Goal: Task Accomplishment & Management: Manage account settings

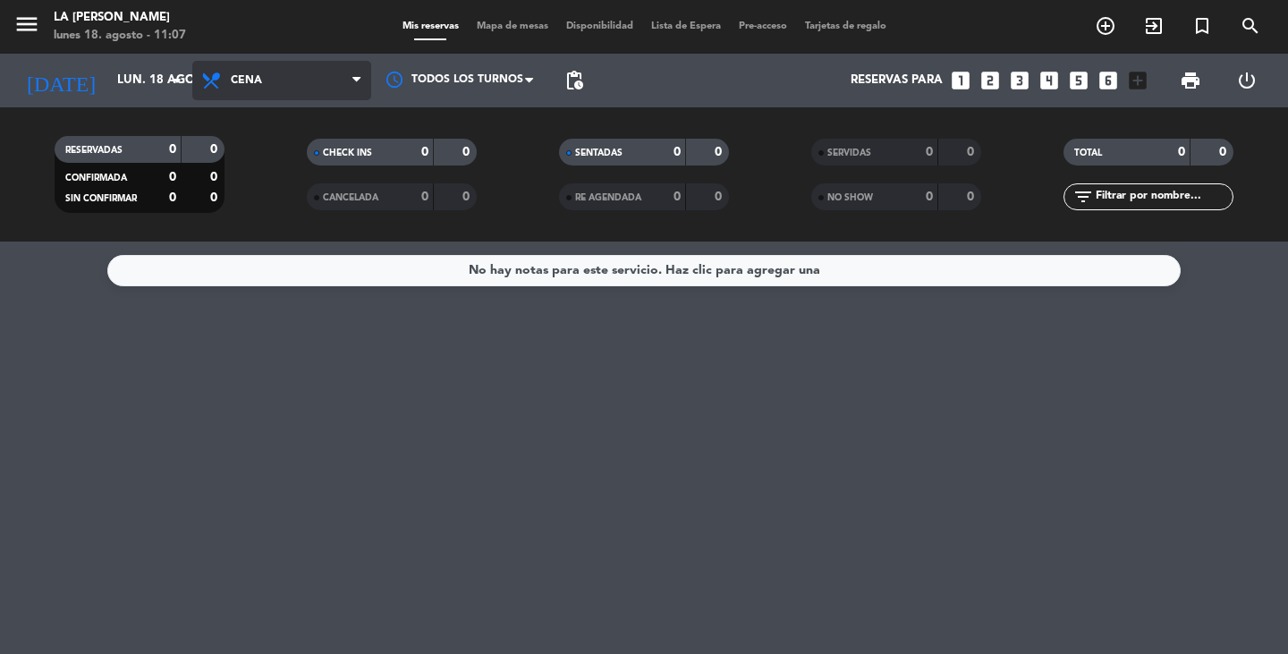
click at [233, 73] on span "Cena" at bounding box center [281, 80] width 179 height 39
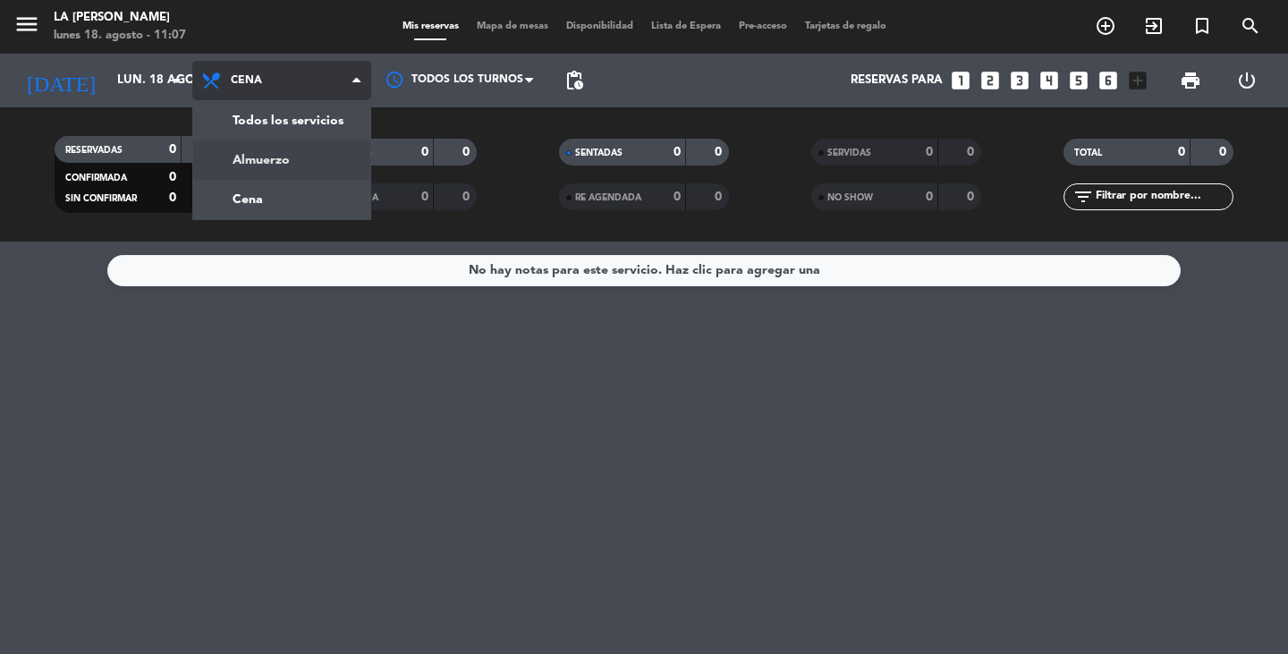
click at [307, 163] on div "menu LA [PERSON_NAME] [DATE] 18. agosto - 11:07 Mis reservas Mapa de mesas Disp…" at bounding box center [644, 121] width 1288 height 242
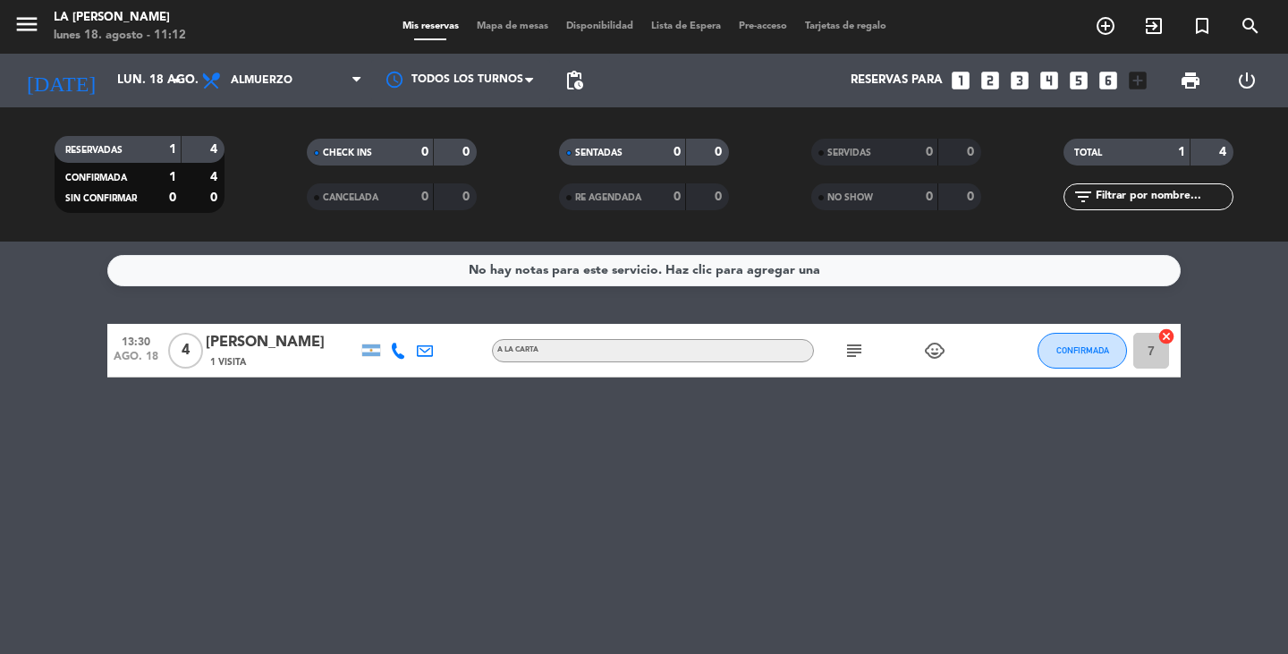
click at [458, 528] on div "No hay notas para este servicio. Haz clic para agregar una 13:30 [DATE] 4 [PERS…" at bounding box center [644, 448] width 1288 height 412
click at [618, 445] on div "No hay notas para este servicio. Haz clic para agregar una 13:30 [DATE] 4 [PERS…" at bounding box center [644, 448] width 1288 height 412
click at [614, 452] on div "No hay notas para este servicio. Haz clic para agregar una 13:30 [DATE] 4 [PERS…" at bounding box center [644, 448] width 1288 height 412
click at [615, 452] on div "No hay notas para este servicio. Haz clic para agregar una 13:30 [DATE] 4 [PERS…" at bounding box center [644, 448] width 1288 height 412
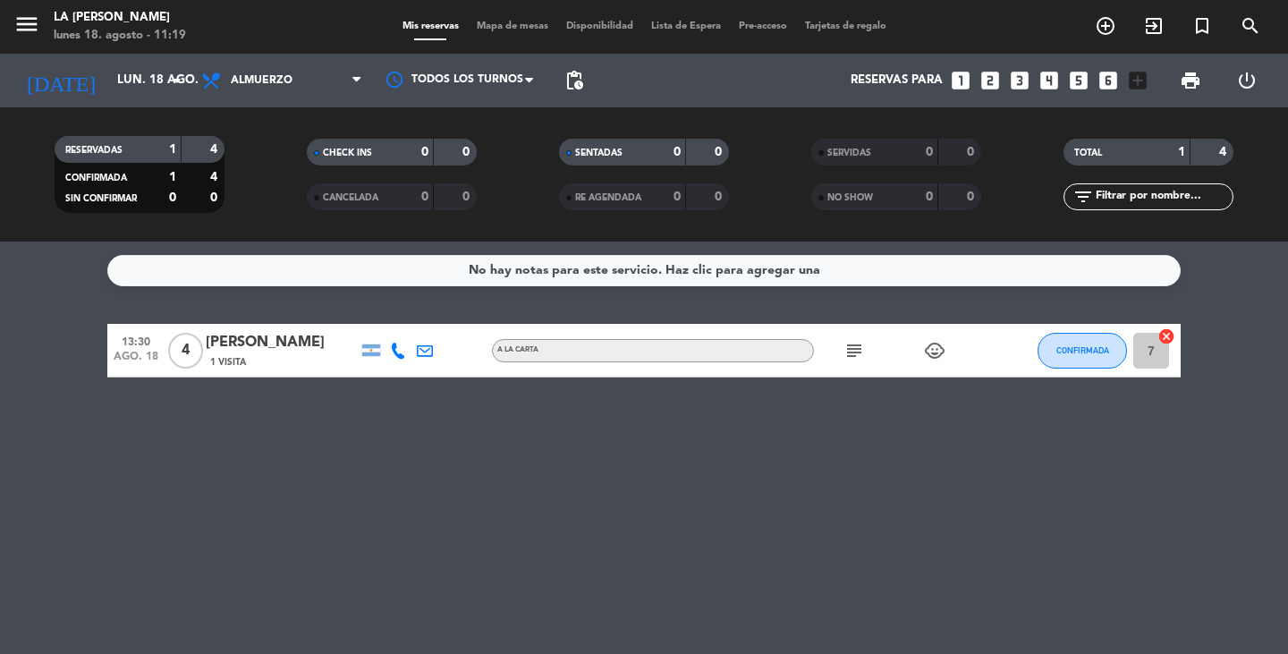
click at [615, 452] on div "No hay notas para este servicio. Haz clic para agregar una 13:30 [DATE] 4 [PERS…" at bounding box center [644, 448] width 1288 height 412
click at [615, 451] on div "No hay notas para este servicio. Haz clic para agregar una 13:30 [DATE] 4 [PERS…" at bounding box center [644, 448] width 1288 height 412
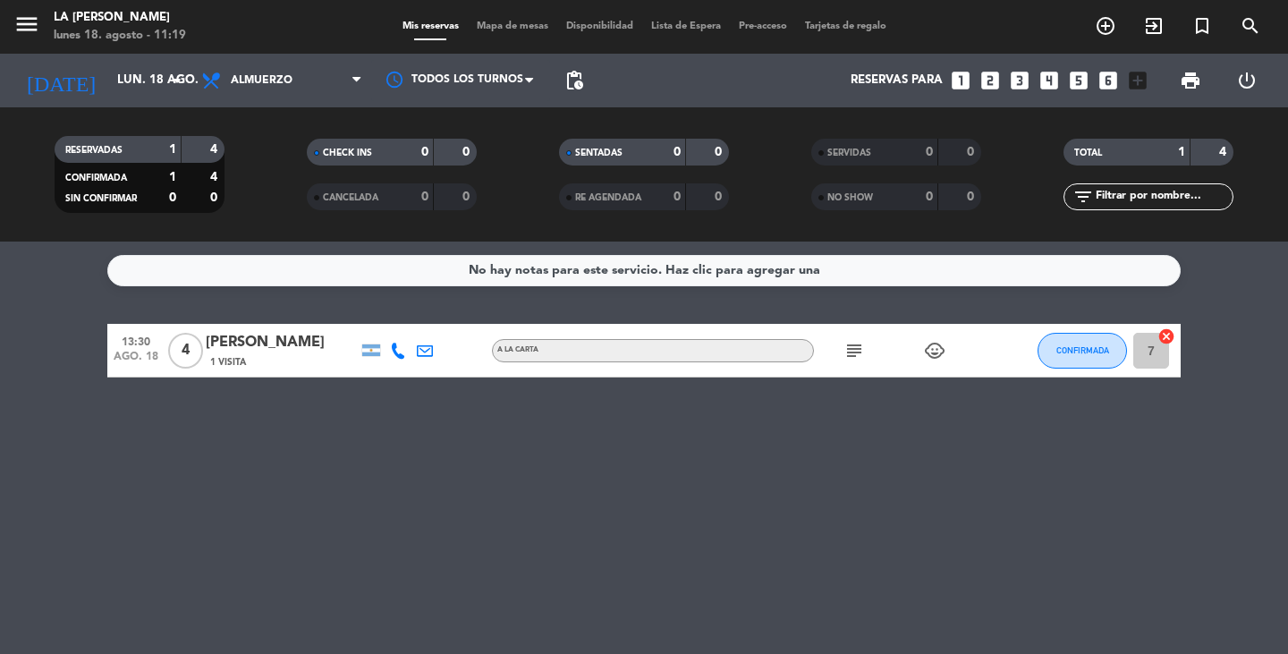
click at [615, 451] on div "No hay notas para este servicio. Haz clic para agregar una 13:30 [DATE] 4 [PERS…" at bounding box center [644, 448] width 1288 height 412
click at [614, 451] on div "No hay notas para este servicio. Haz clic para agregar una 13:30 [DATE] 4 [PERS…" at bounding box center [644, 448] width 1288 height 412
